Goal: Transaction & Acquisition: Purchase product/service

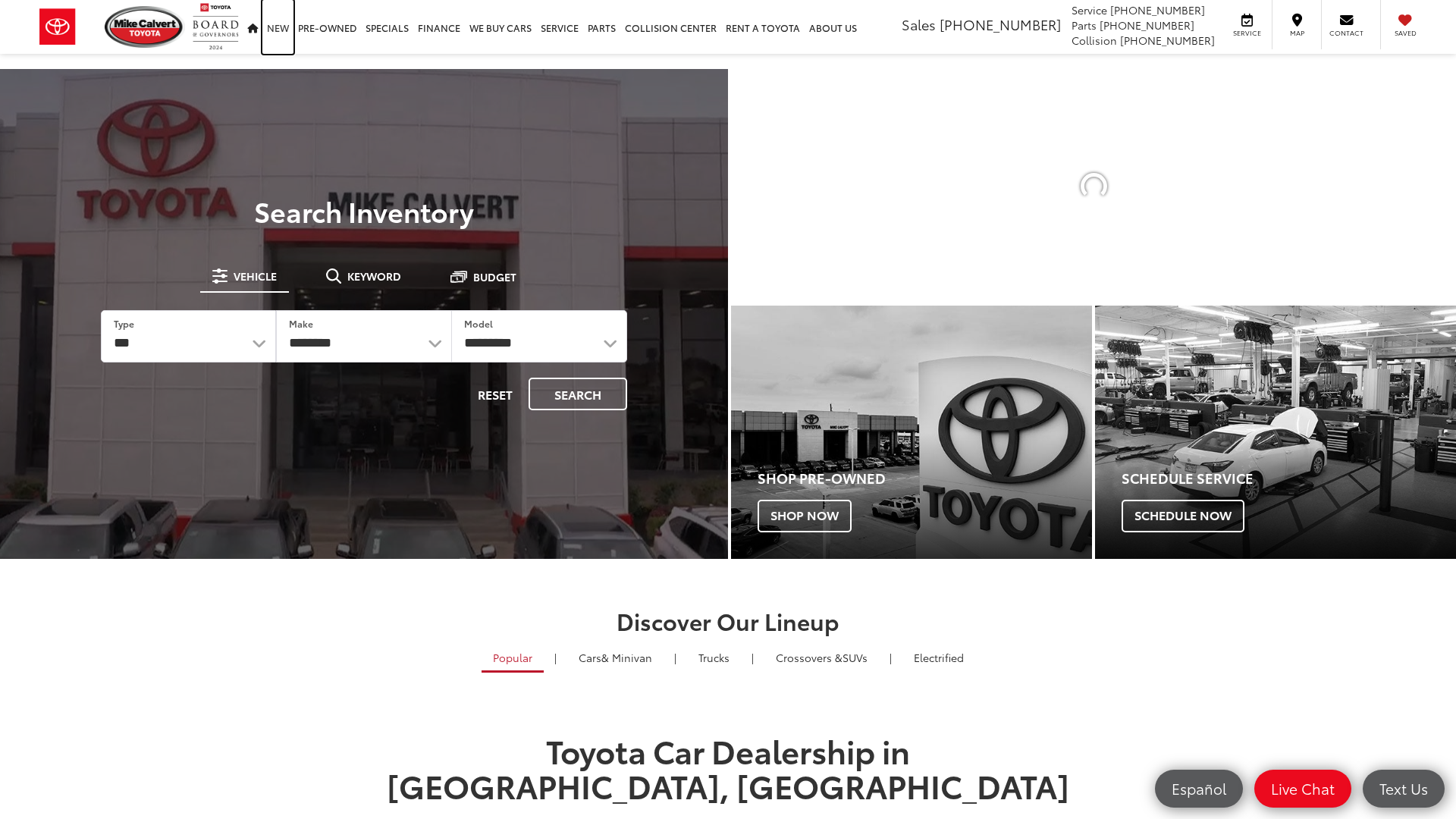
click at [280, 31] on link "New" at bounding box center [278, 27] width 31 height 54
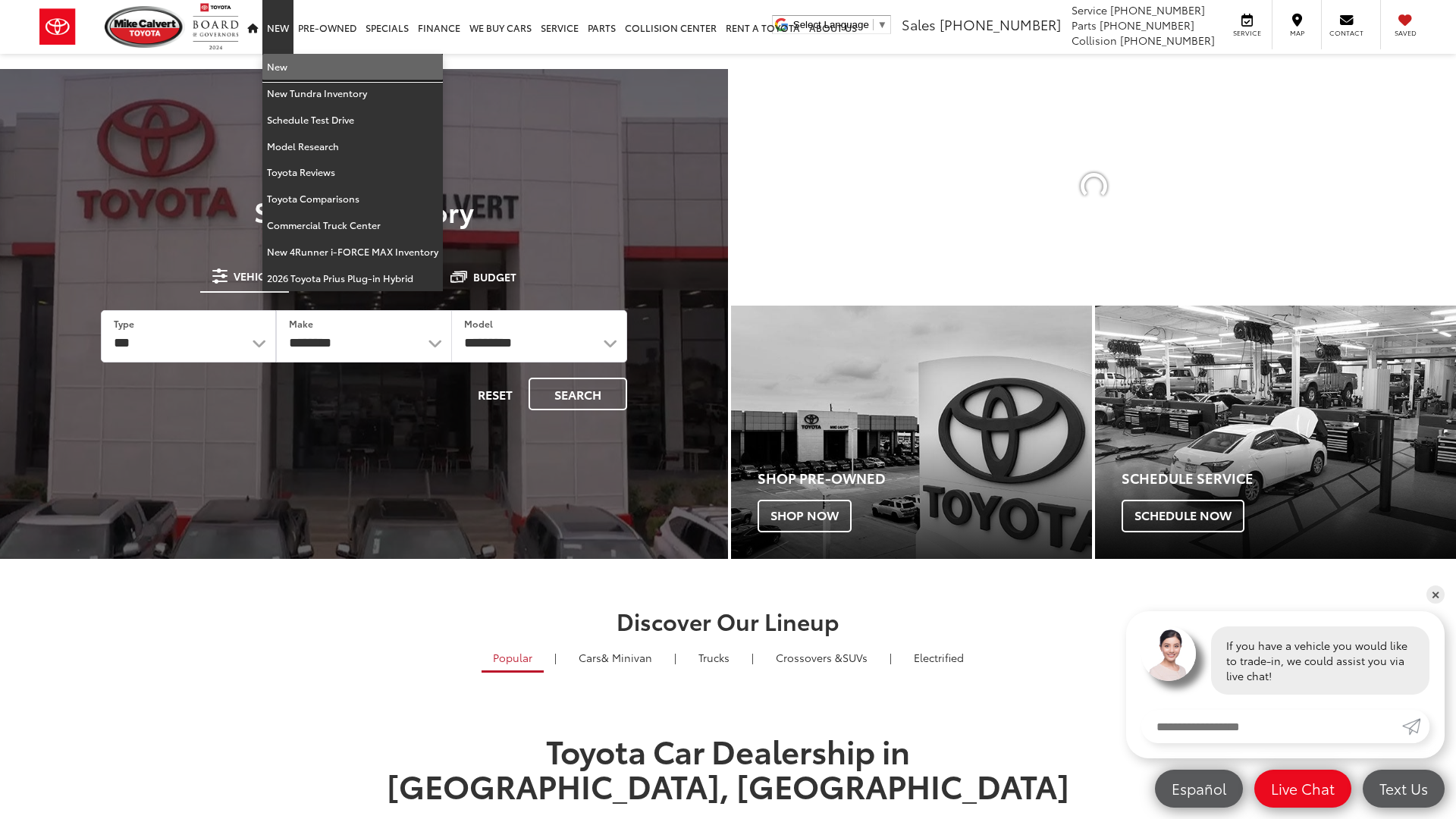
click at [310, 73] on link "New" at bounding box center [352, 67] width 180 height 27
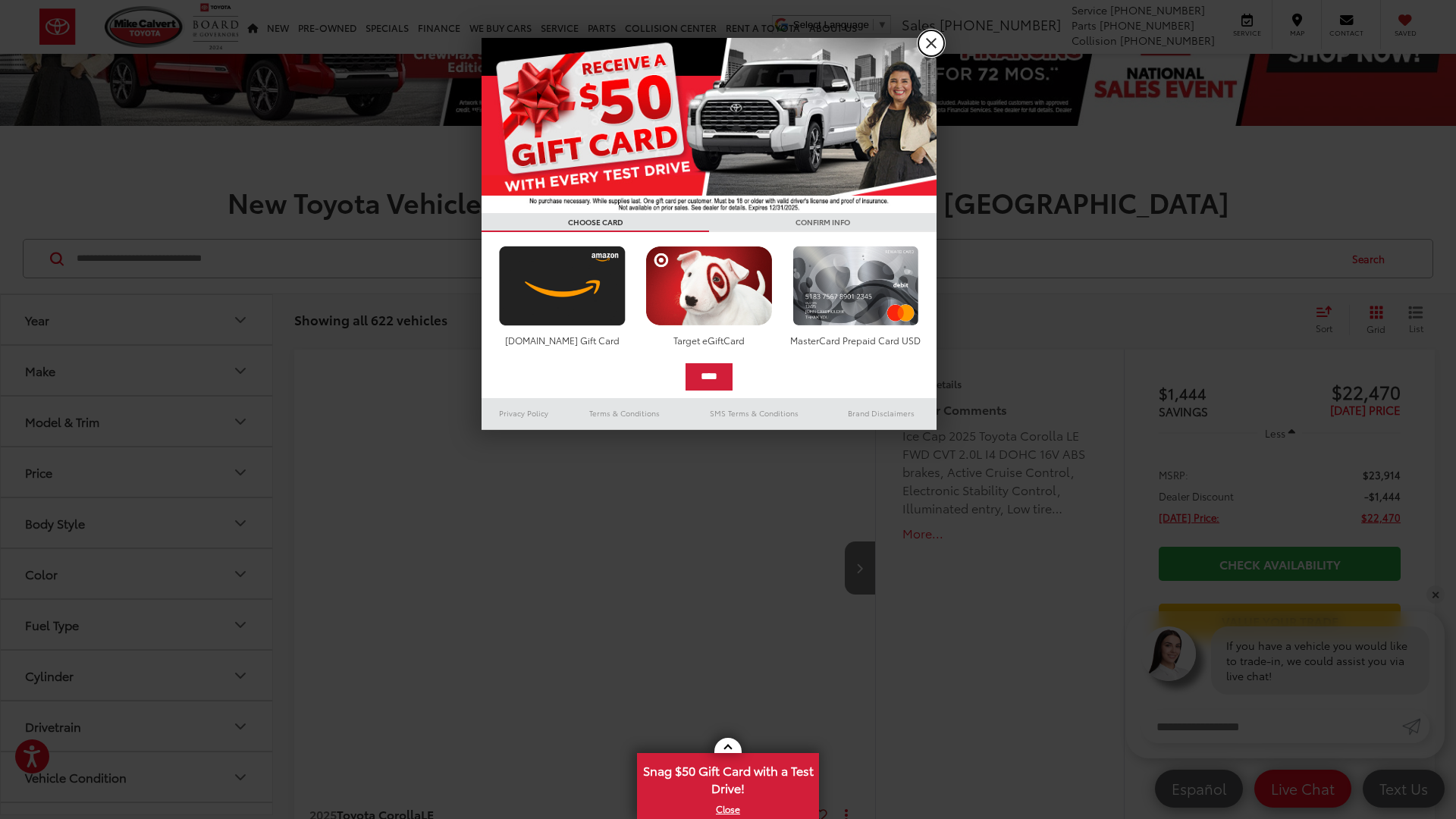
click at [924, 45] on link "X" at bounding box center [931, 43] width 26 height 26
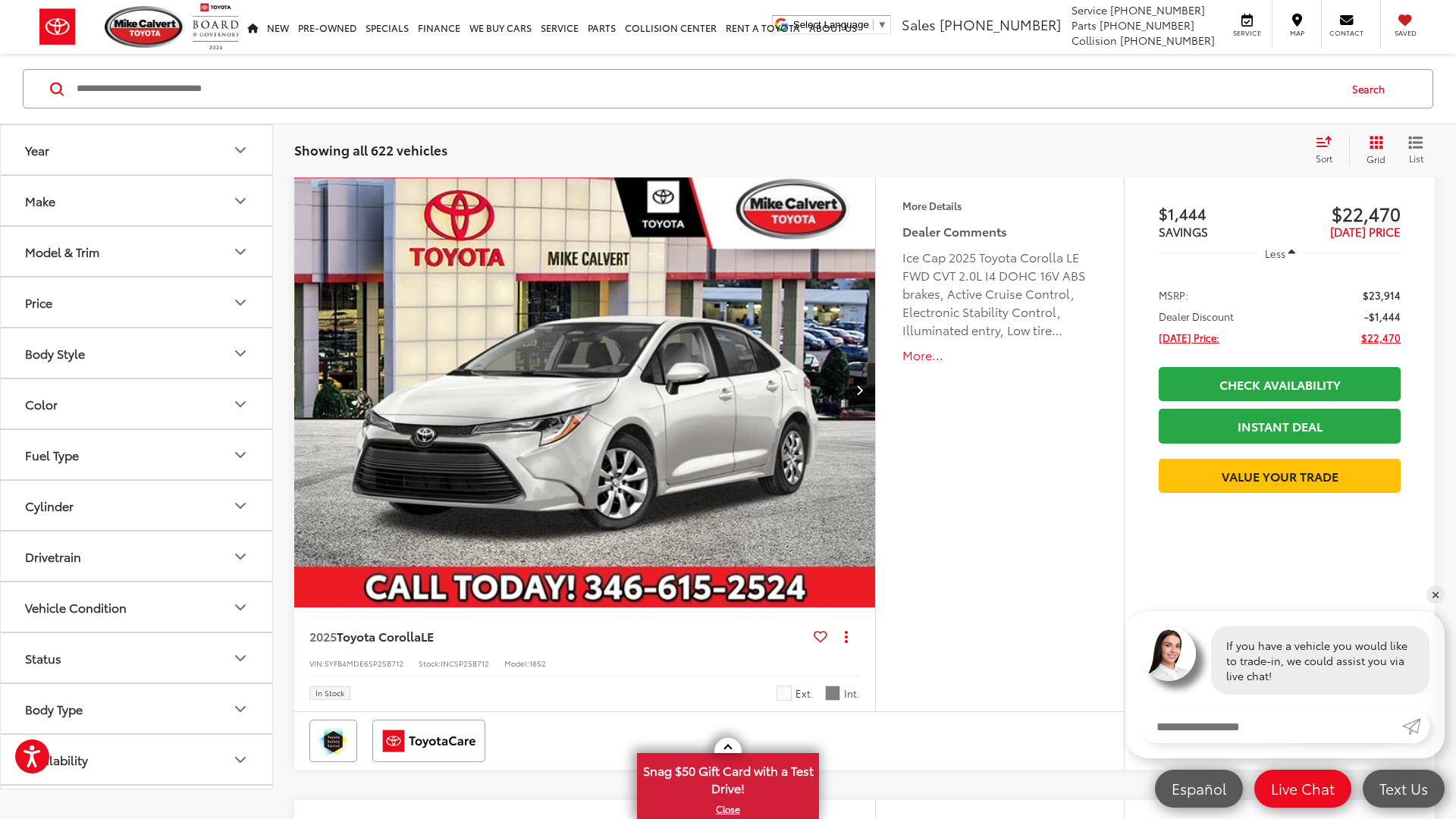
scroll to position [264, 0]
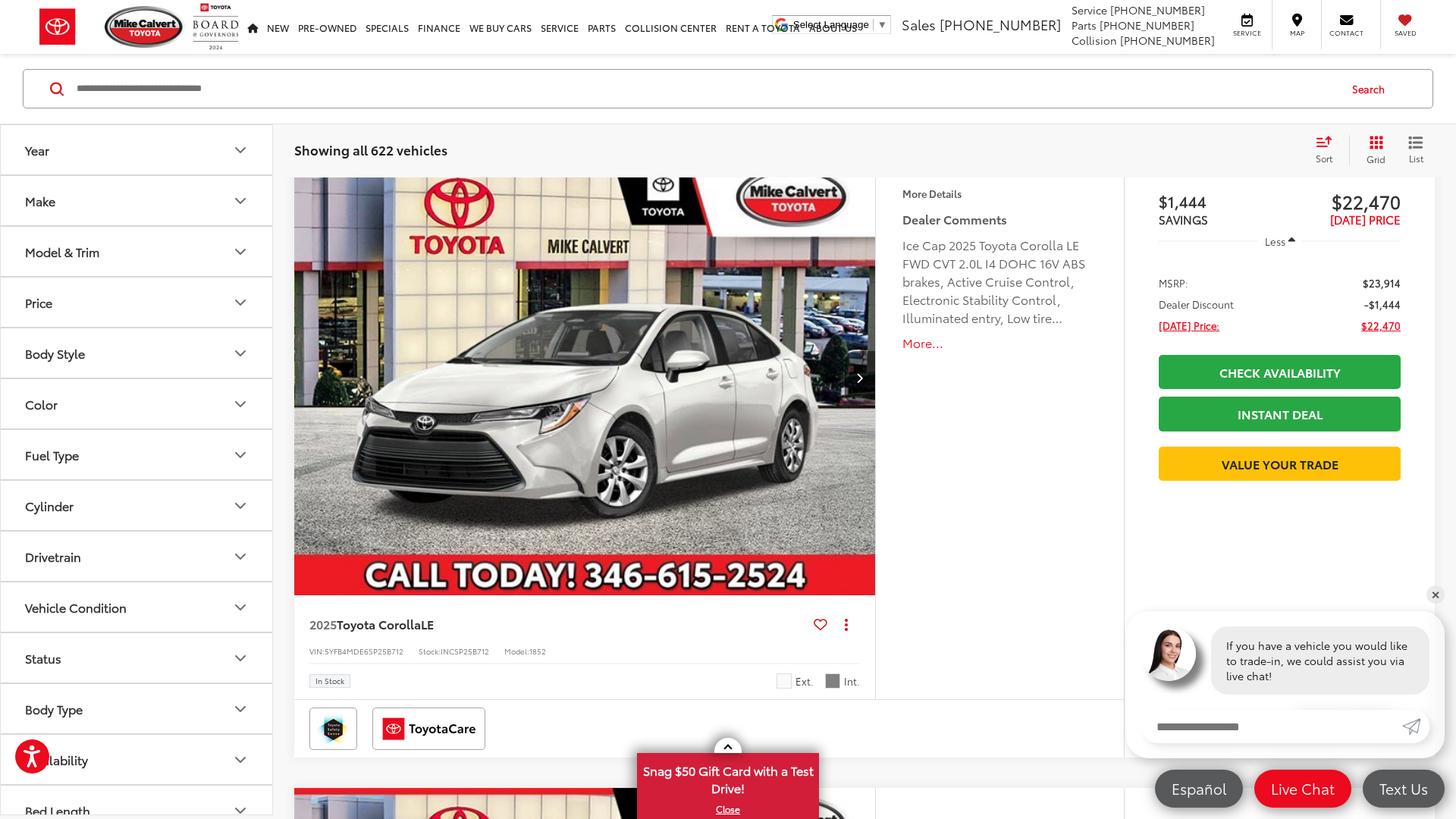
click at [681, 405] on img "2025 Toyota Corolla LE 0" at bounding box center [585, 378] width 583 height 437
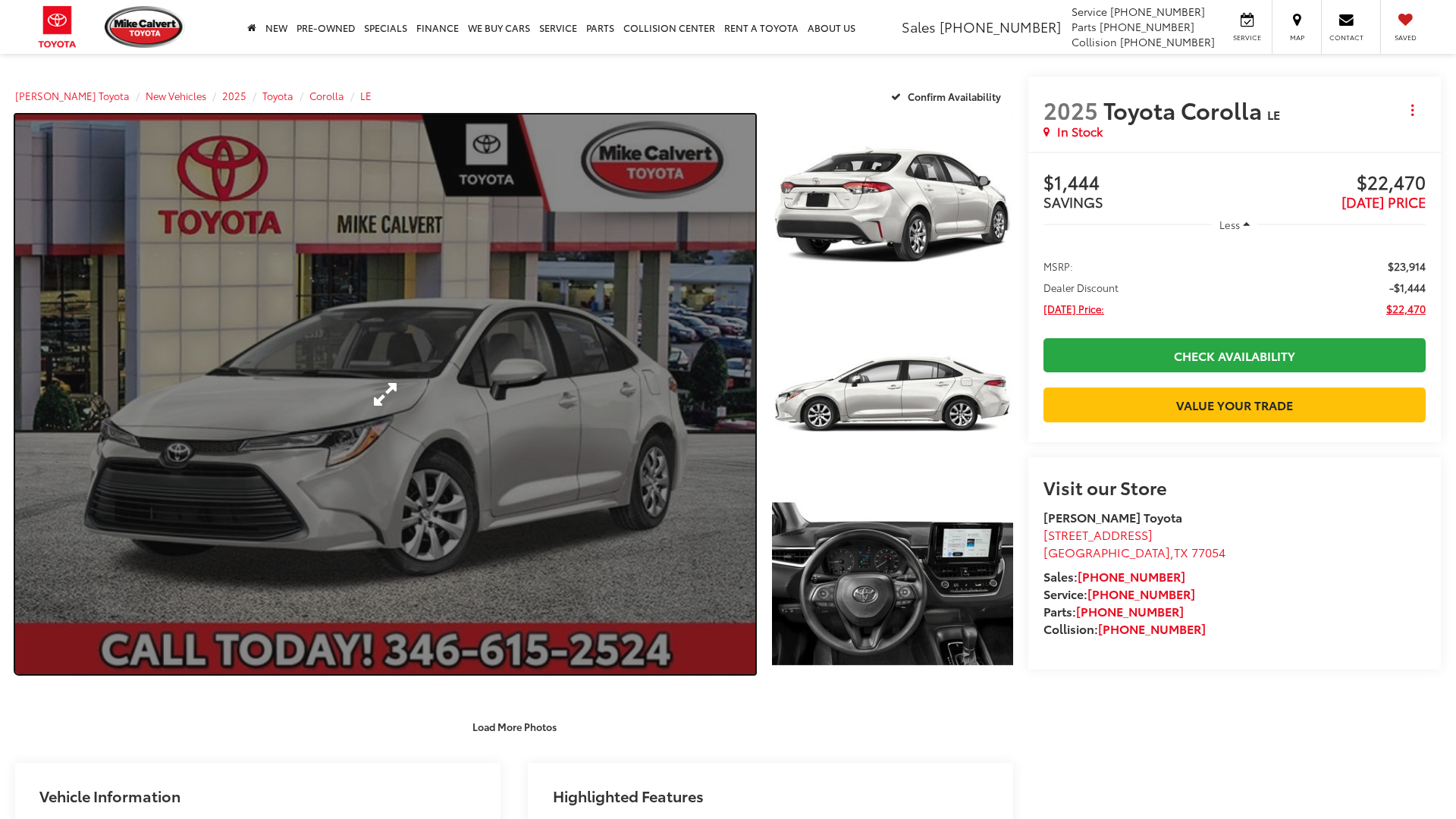
click at [680, 411] on link "Expand Photo 0" at bounding box center [385, 394] width 740 height 560
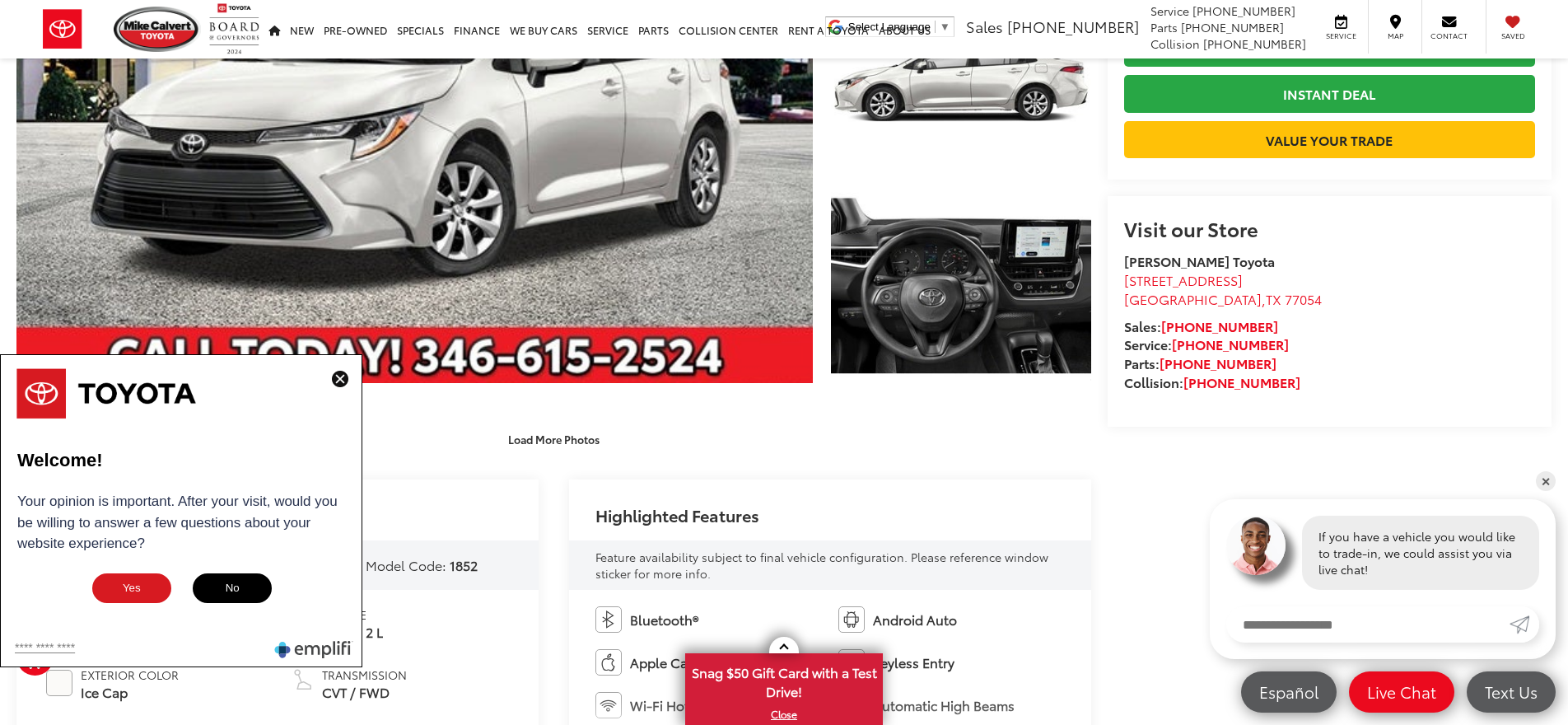
scroll to position [343, 0]
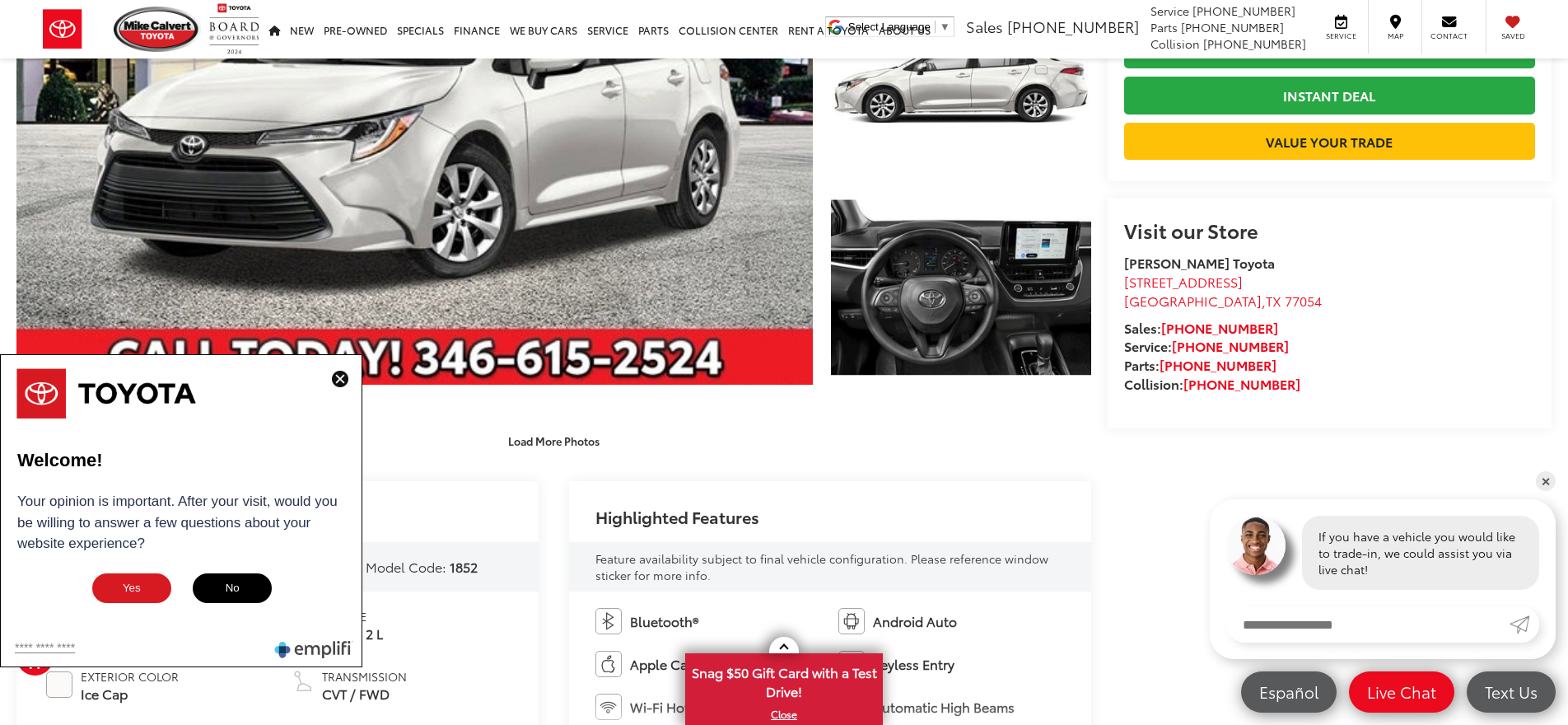
click at [244, 589] on button "No" at bounding box center [231, 587] width 82 height 33
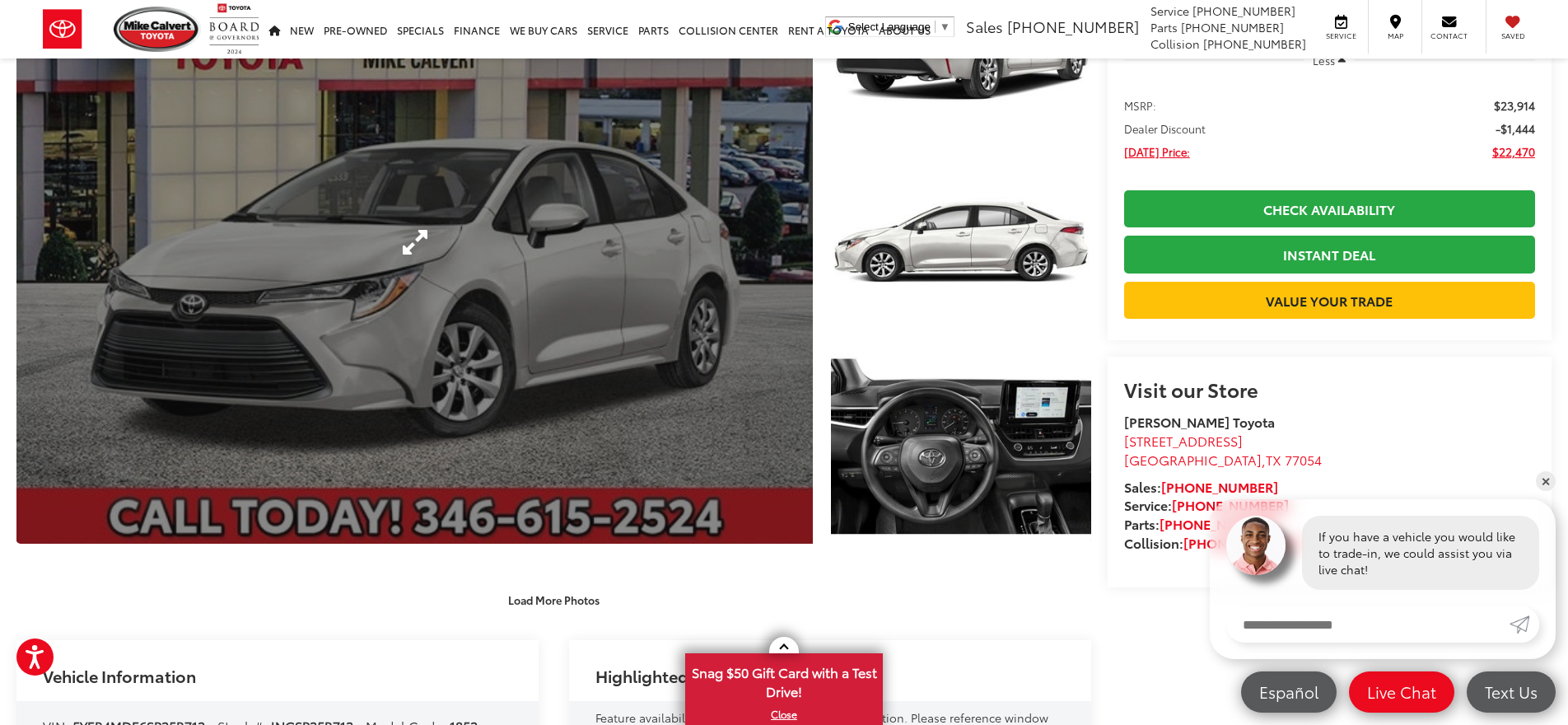
scroll to position [0, 0]
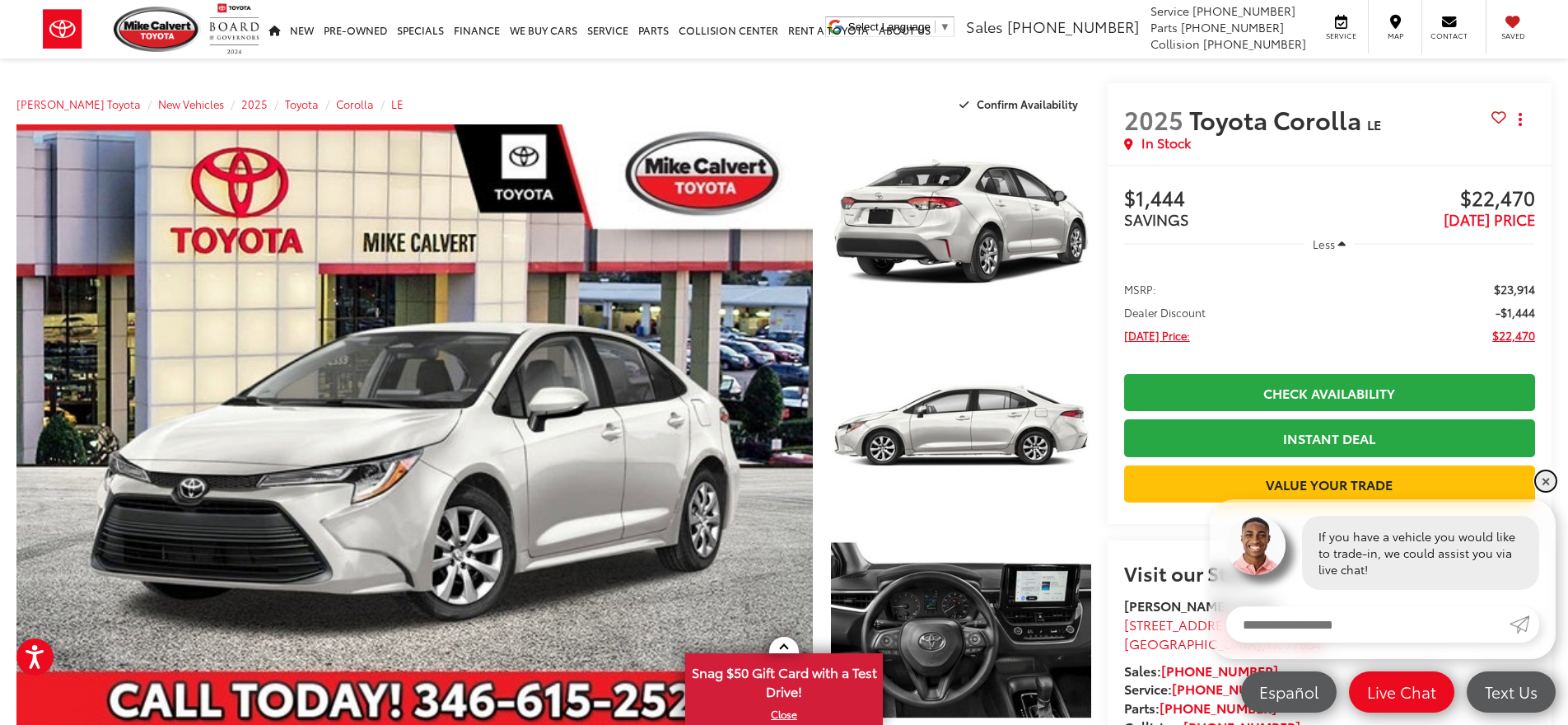
click at [1537, 480] on link "✕" at bounding box center [1545, 481] width 20 height 20
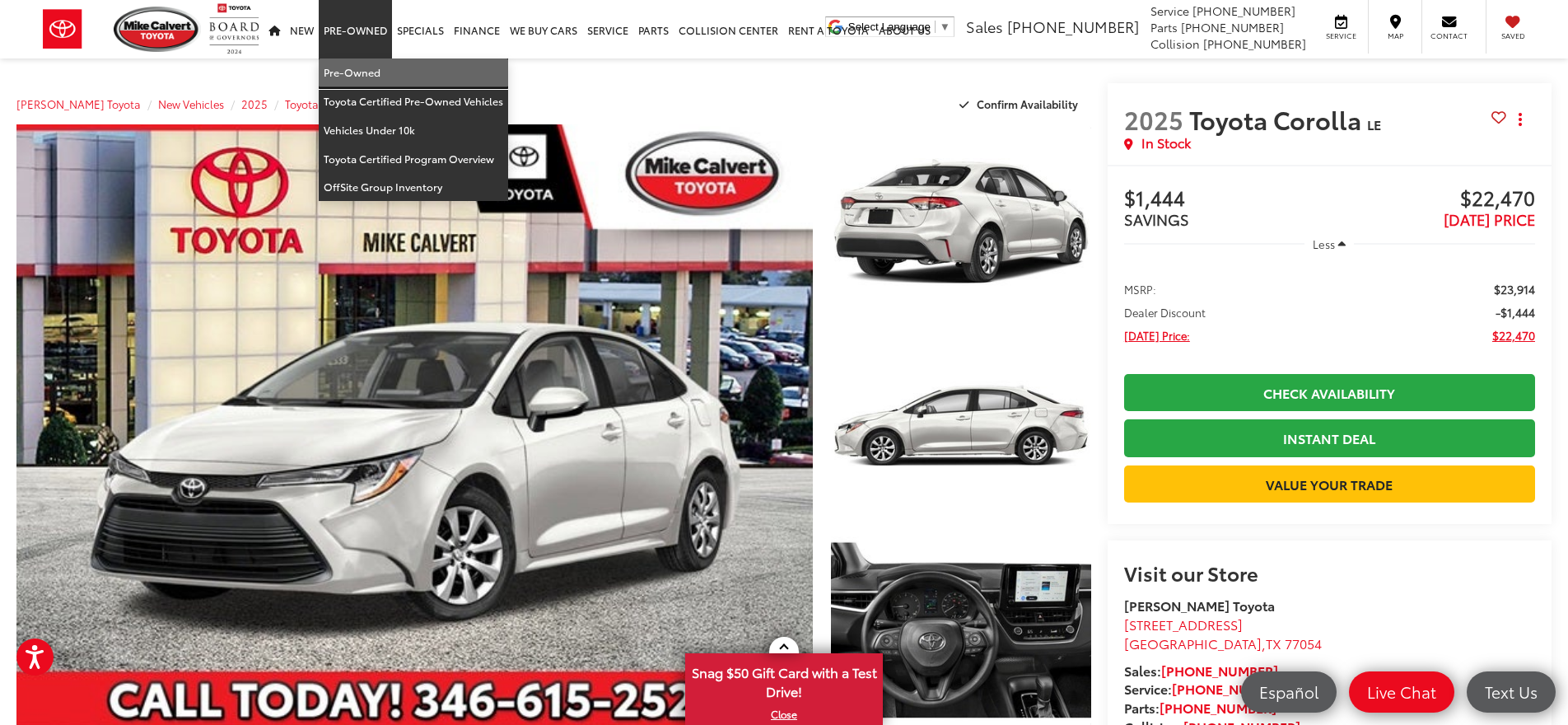
click at [362, 70] on link "Pre-Owned" at bounding box center [413, 72] width 190 height 29
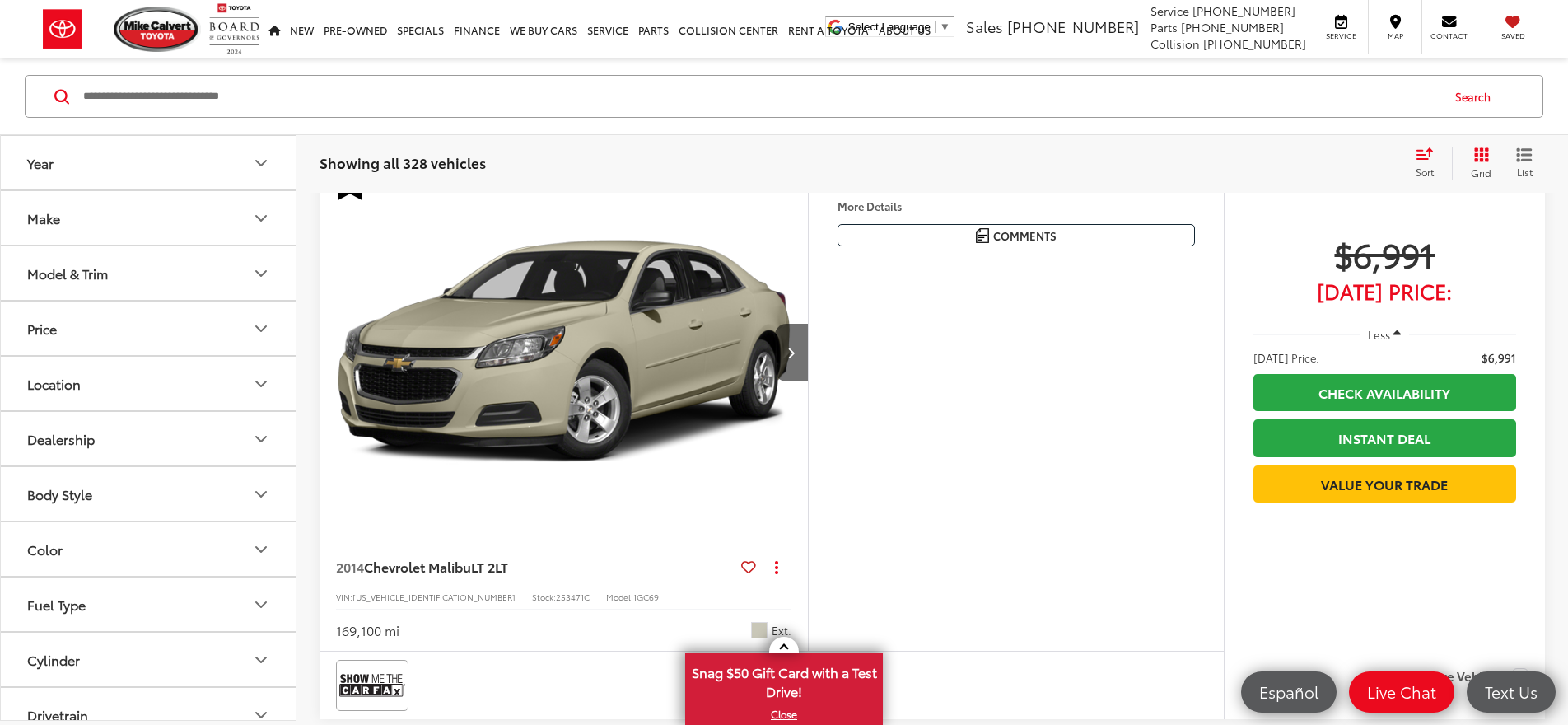
scroll to position [144, 0]
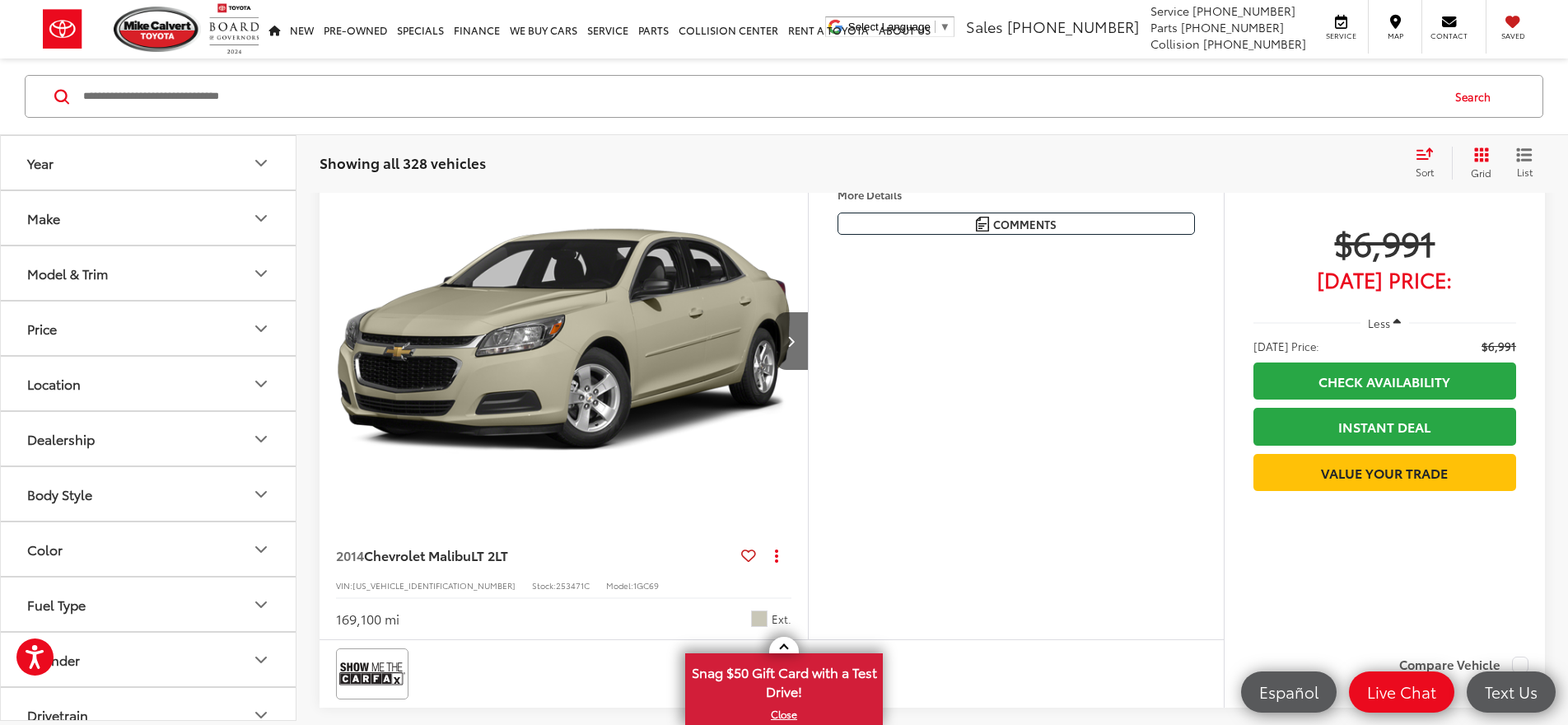
click at [609, 291] on img "2014 Chevrolet Malibu LT 2LT 0" at bounding box center [564, 341] width 491 height 368
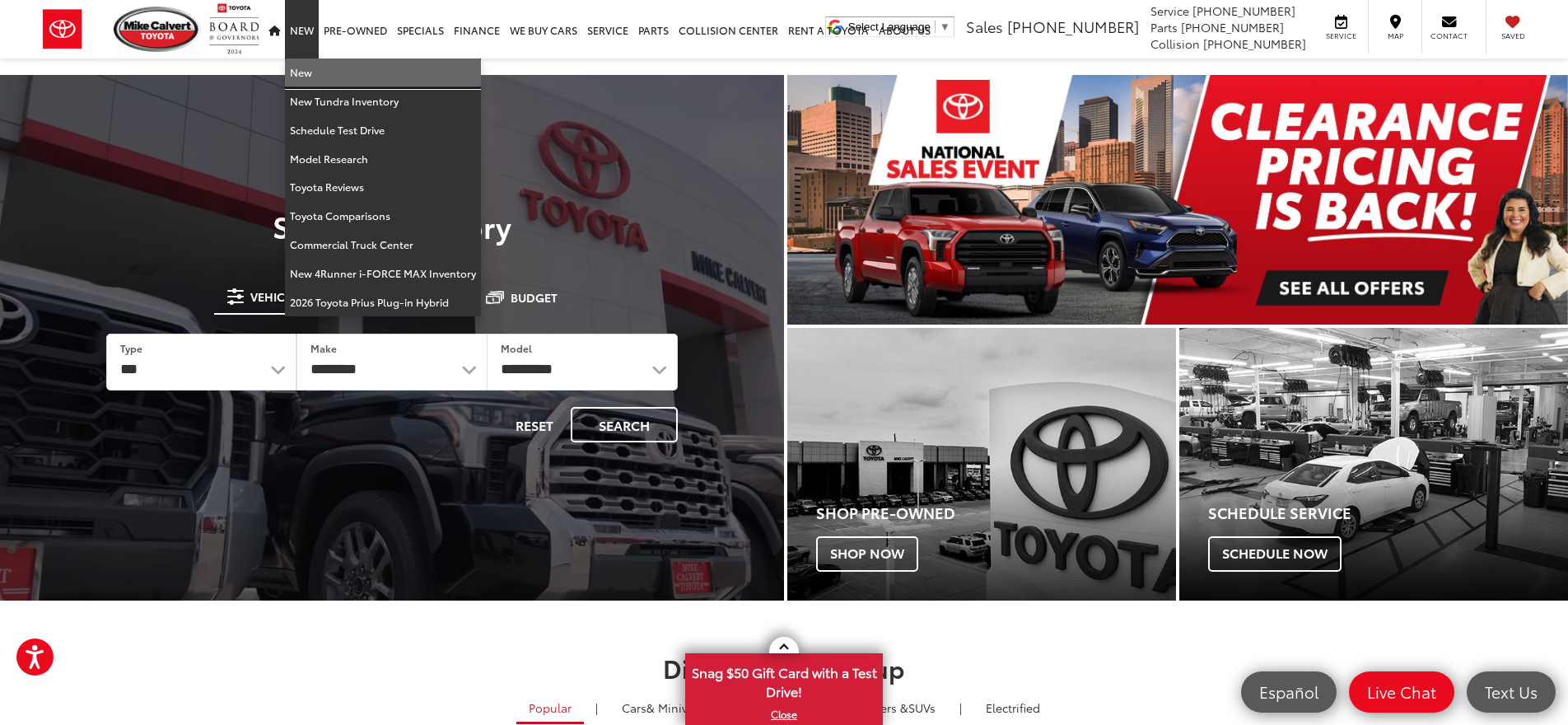
drag, startPoint x: 334, startPoint y: 69, endPoint x: 494, endPoint y: 134, distance: 172.7
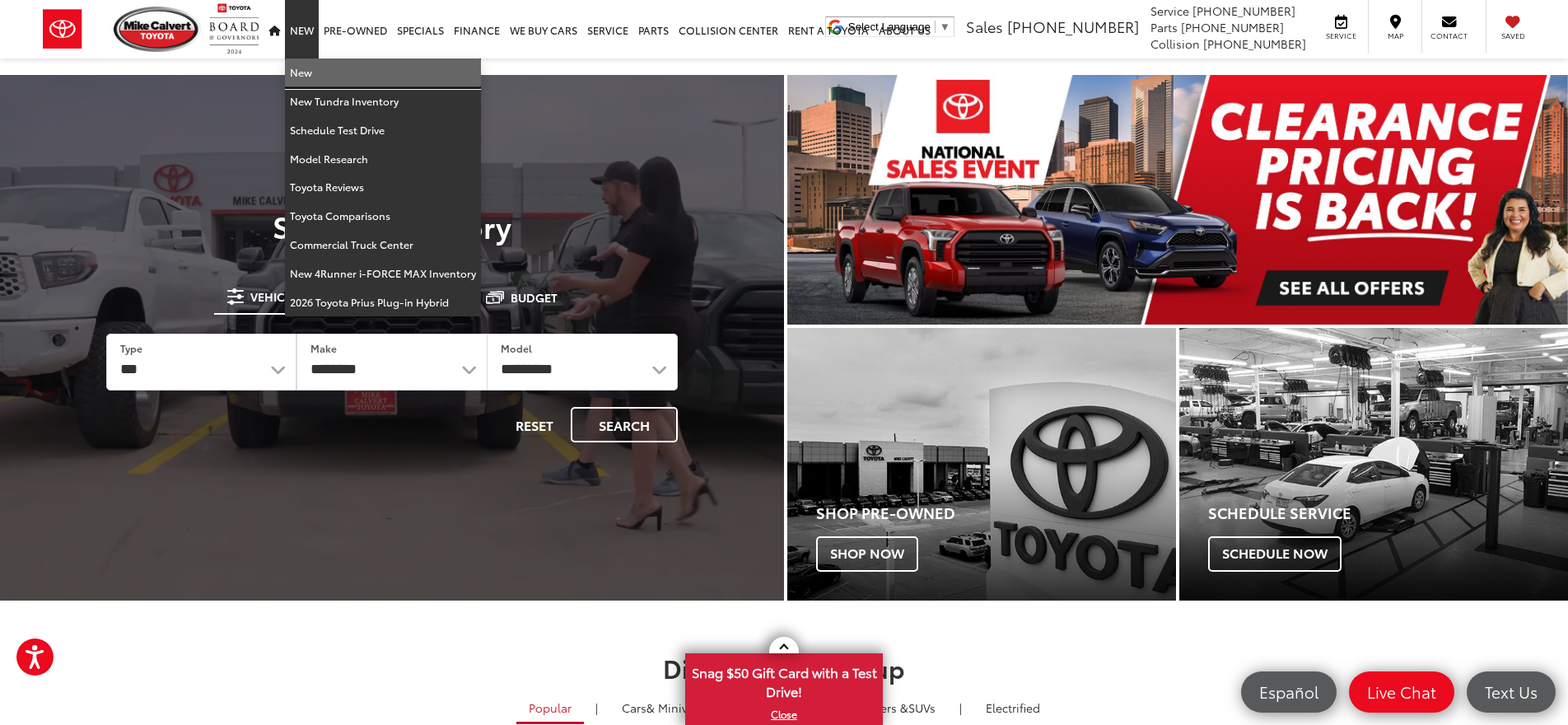
click at [334, 69] on link "New" at bounding box center [382, 72] width 196 height 29
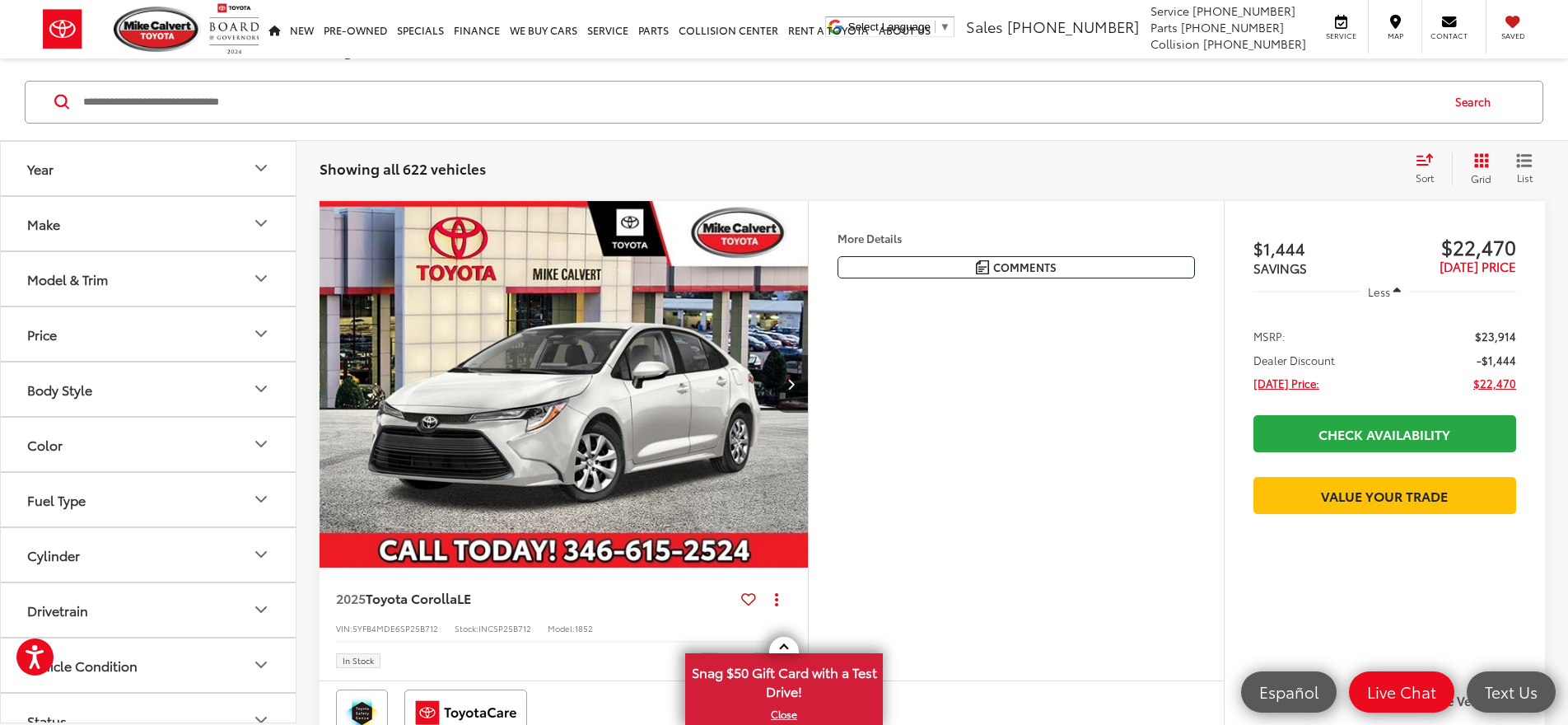
scroll to position [260, 0]
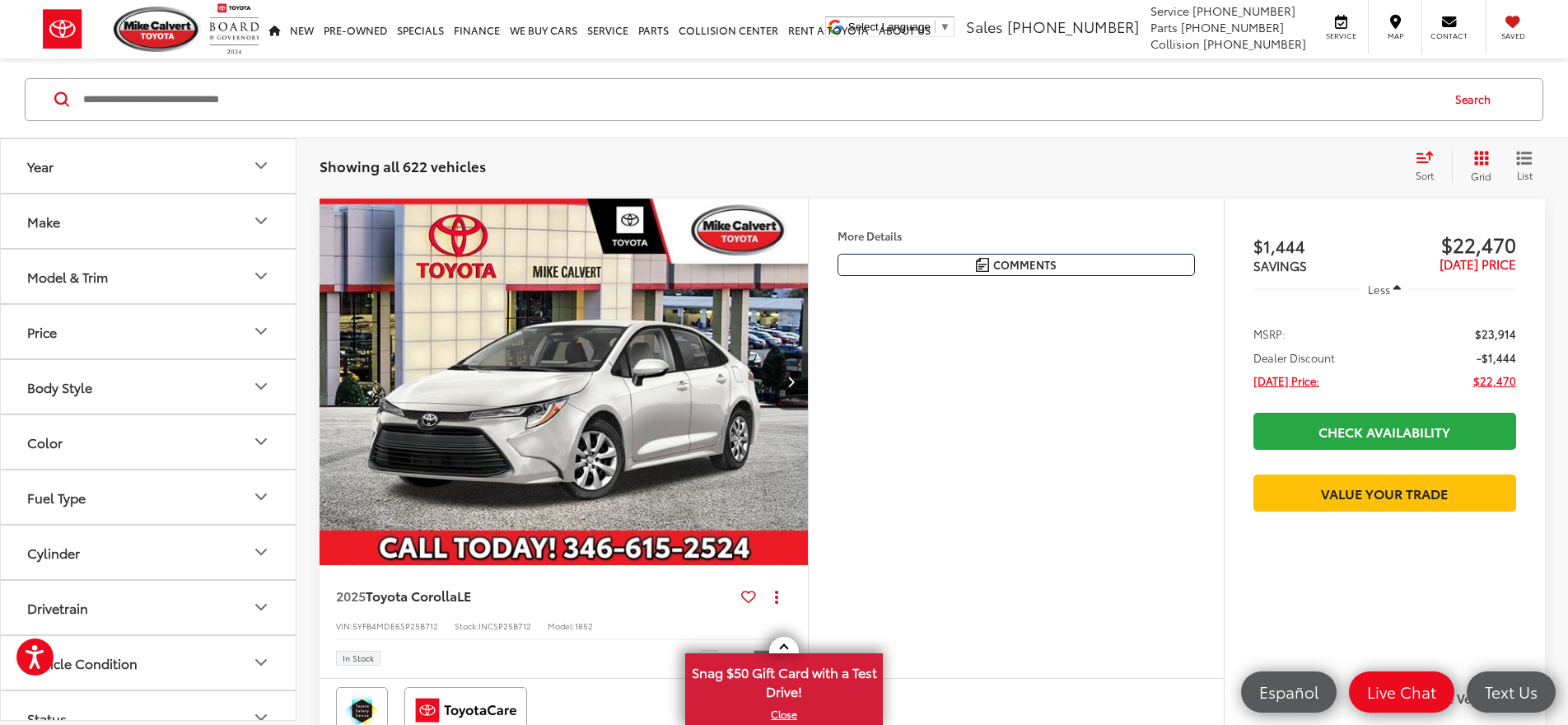
click at [662, 313] on img "2025 Toyota Corolla LE 0" at bounding box center [564, 382] width 491 height 368
